Goal: Find specific page/section: Find specific page/section

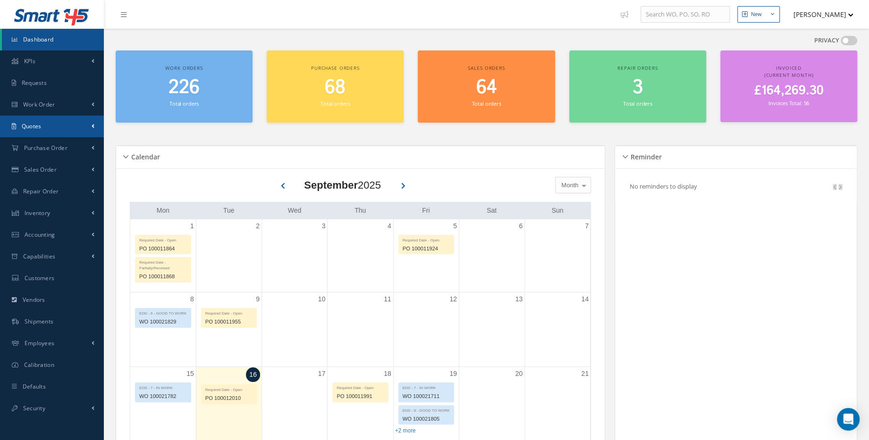
click at [64, 123] on link "Quotes" at bounding box center [52, 127] width 104 height 22
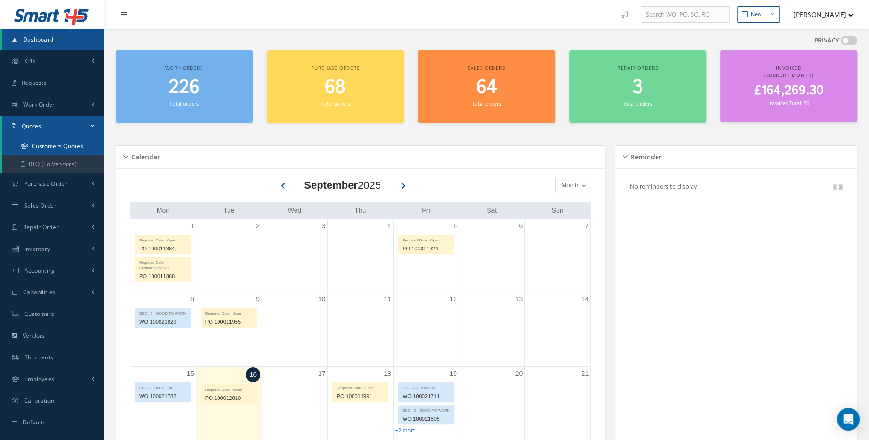
click at [86, 149] on link "Customers Quotes" at bounding box center [53, 146] width 102 height 18
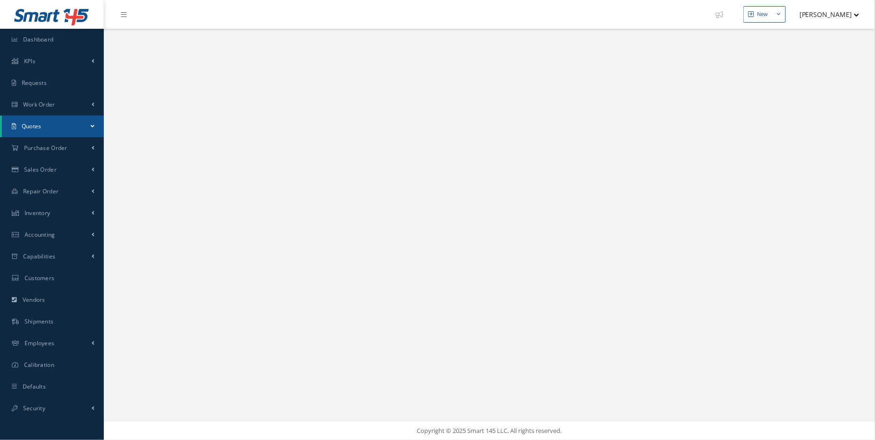
select select "25"
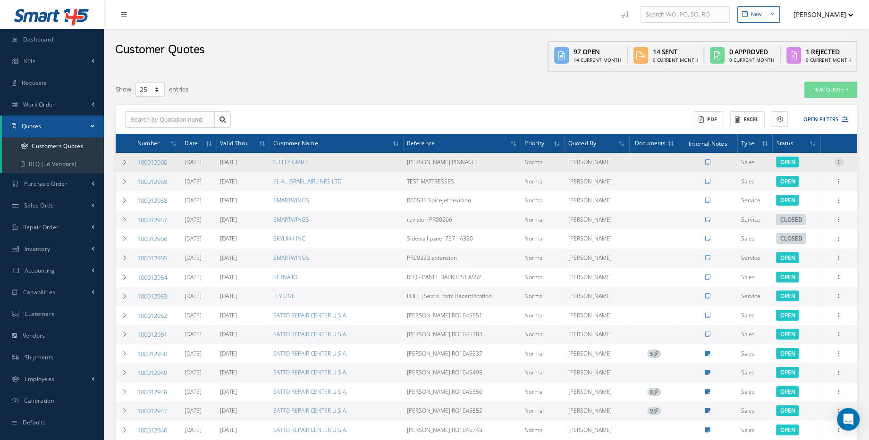
click at [839, 162] on icon at bounding box center [838, 162] width 9 height 8
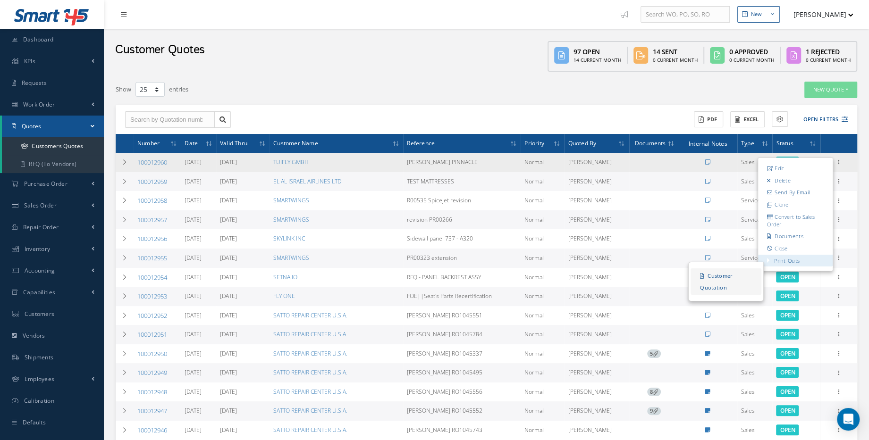
click at [731, 277] on link "Customer Quotation" at bounding box center [725, 281] width 71 height 26
